Goal: Information Seeking & Learning: Find specific fact

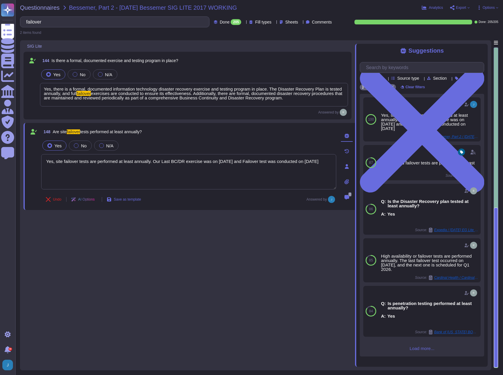
type textarea "Yes, site failover tests are performed at least annually. Our Last BC/DR exerci…"
click at [40, 4] on div "Questionnaires Bessemer, Part 2 - [DATE] Bessemer SIG LITE 2017 WORKING Analyti…" at bounding box center [259, 187] width 488 height 375
click at [40, 6] on span "Questionnaires" at bounding box center [40, 8] width 40 height 6
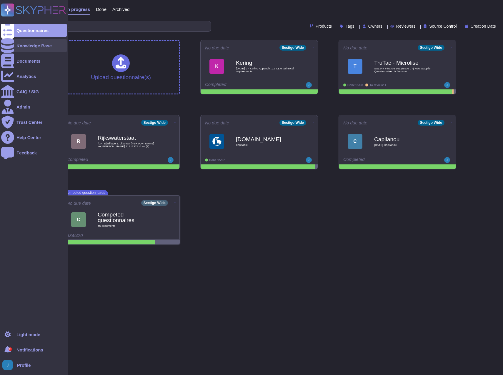
click at [17, 44] on div "Knowledge Base" at bounding box center [33, 46] width 35 height 4
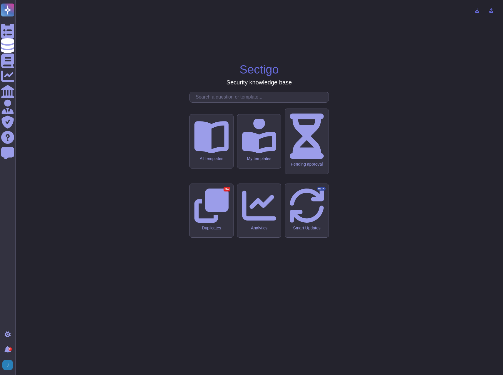
click at [202, 141] on div "Sectigo Security knowledge base All templates My templates Pending approval Dup…" at bounding box center [259, 188] width 478 height 366
click at [206, 102] on input "text" at bounding box center [261, 97] width 136 height 10
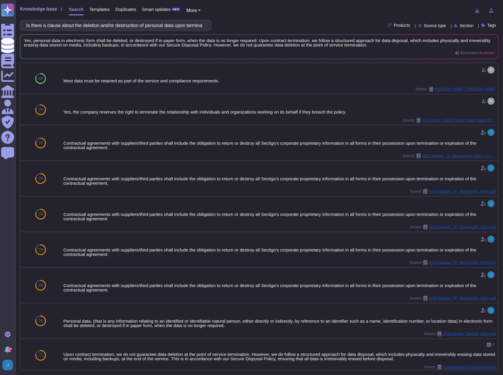
drag, startPoint x: 44, startPoint y: 26, endPoint x: -2, endPoint y: 25, distance: 45.3
click at [0, 25] on html "Questionnaires Knowledge Base Documents Analytics CAIQ / SIG Admin Trust Center…" at bounding box center [251, 187] width 503 height 375
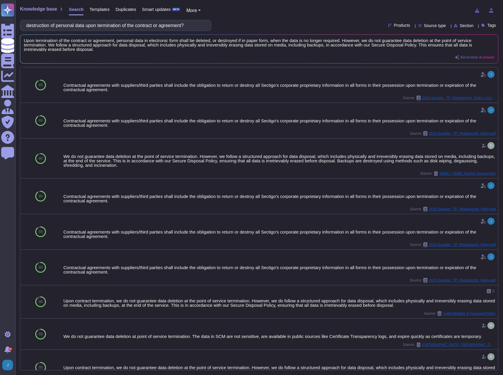
drag, startPoint x: 161, startPoint y: 26, endPoint x: 190, endPoint y: 30, distance: 29.1
click at [190, 30] on input "destruction of personal data upon termination of the contract or agreement?" at bounding box center [114, 25] width 182 height 10
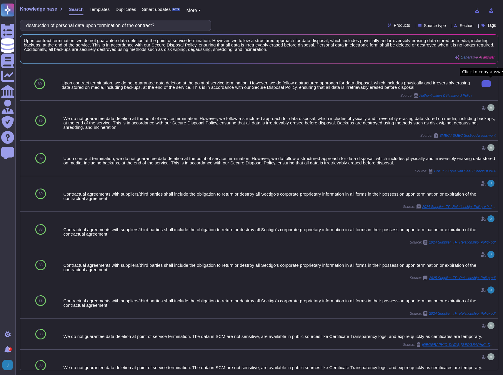
drag, startPoint x: 181, startPoint y: 26, endPoint x: -2, endPoint y: 1, distance: 184.9
click at [0, 1] on html "Questionnaires Knowledge Base Documents Analytics CAIQ / SIG Admin Trust Center…" at bounding box center [251, 187] width 503 height 375
paste input "the right to carry out audits"
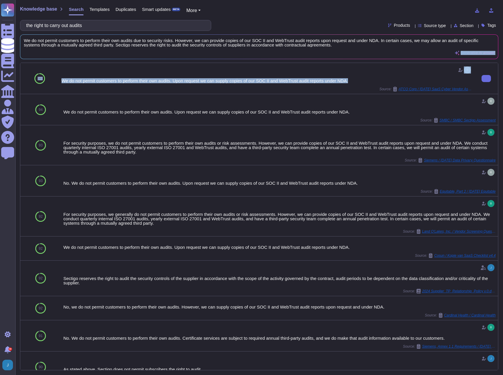
drag, startPoint x: 359, startPoint y: 45, endPoint x: 350, endPoint y: 91, distance: 47.0
click at [351, 89] on div "Knowledge base Search Templates Duplicates Smart updates BETA More the right to…" at bounding box center [259, 187] width 488 height 375
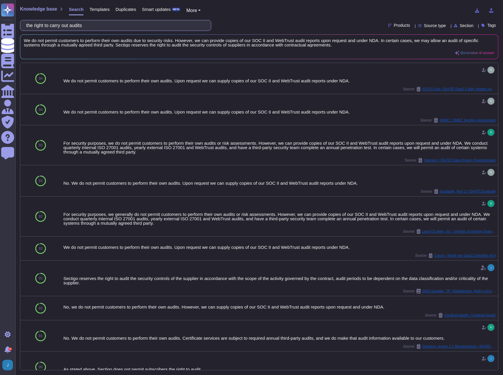
drag, startPoint x: 139, startPoint y: 26, endPoint x: -2, endPoint y: -8, distance: 144.6
click at [0, 0] on html "Questionnaires Knowledge Base Documents Analytics CAIQ / SIG Admin Trust Center…" at bounding box center [251, 187] width 503 height 375
paste input "unlimited liability"
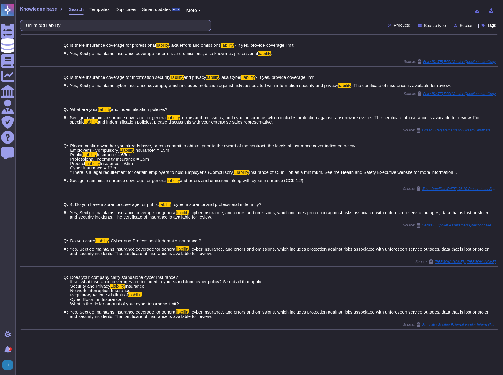
click at [101, 24] on input "unlimited liability" at bounding box center [114, 25] width 182 height 10
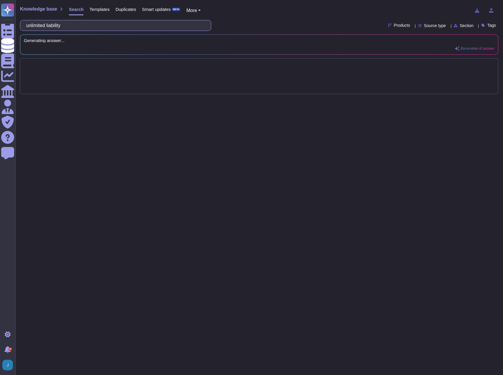
type input "unlimited"
